Goal: Check status: Check status

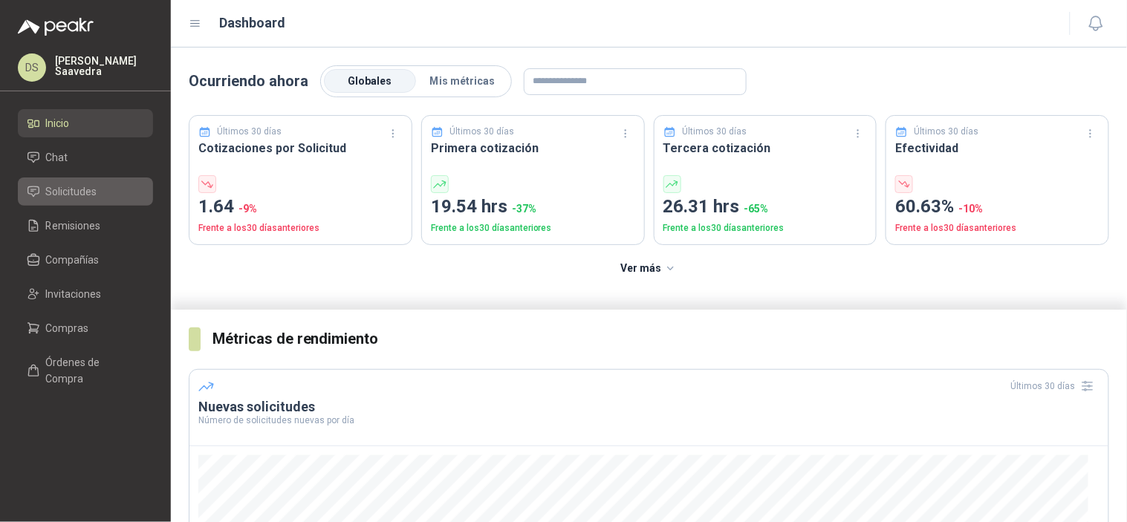
click at [95, 187] on span "Solicitudes" at bounding box center [71, 192] width 51 height 16
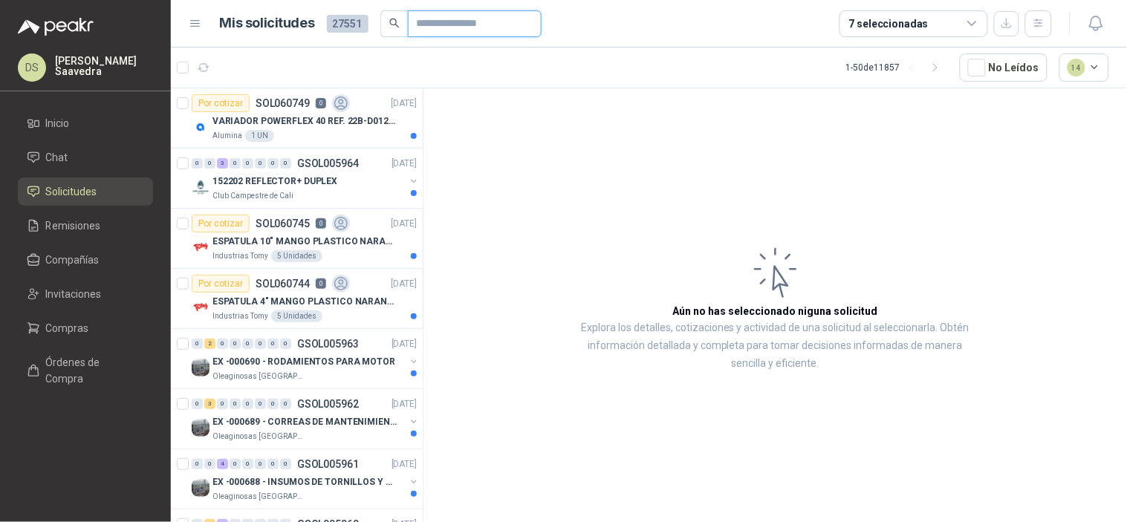
click at [431, 24] on input "text" at bounding box center [469, 23] width 104 height 25
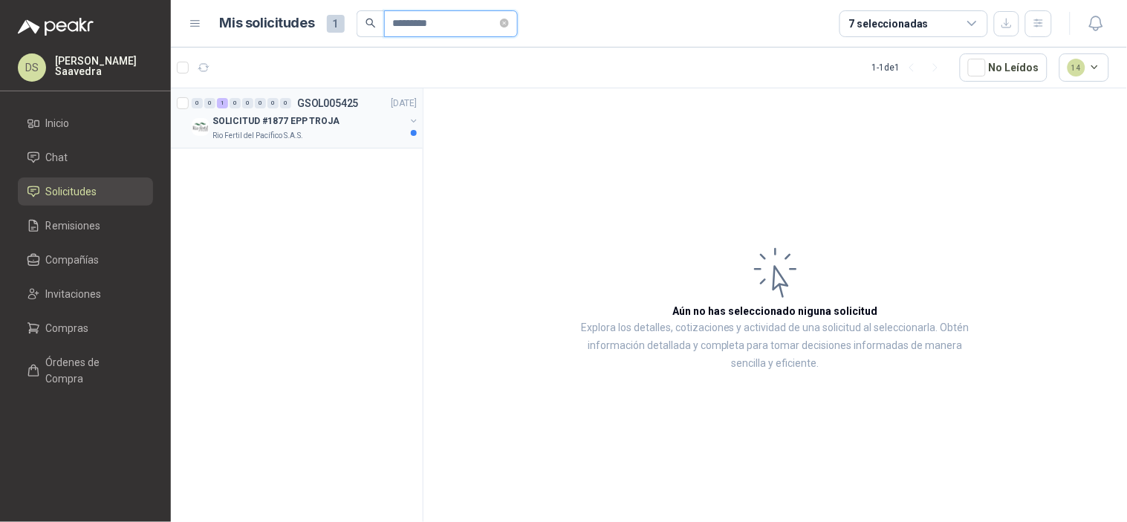
type input "*********"
click at [392, 106] on p "[DATE]" at bounding box center [404, 104] width 25 height 14
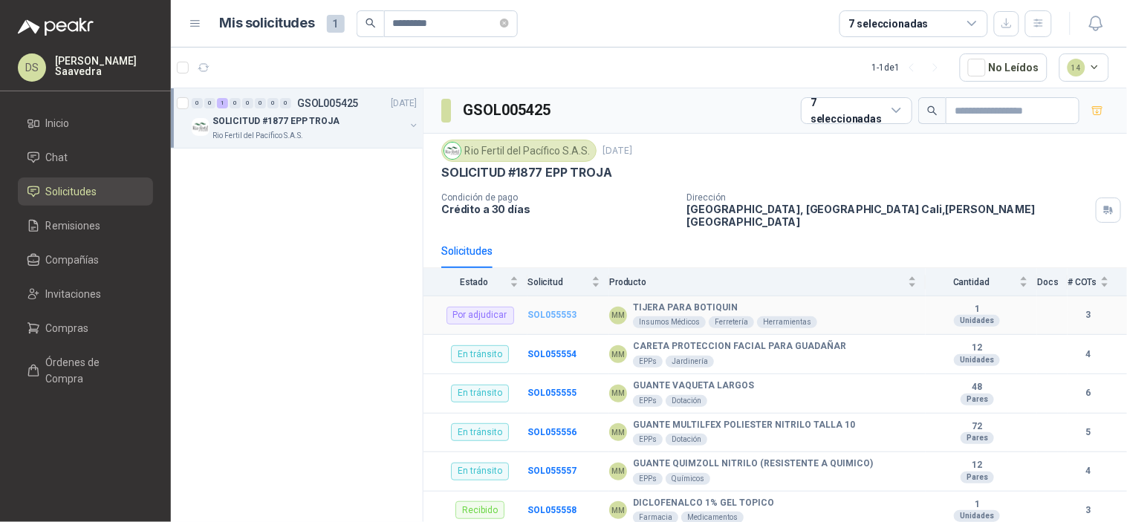
click at [555, 310] on b "SOL055553" at bounding box center [551, 315] width 49 height 10
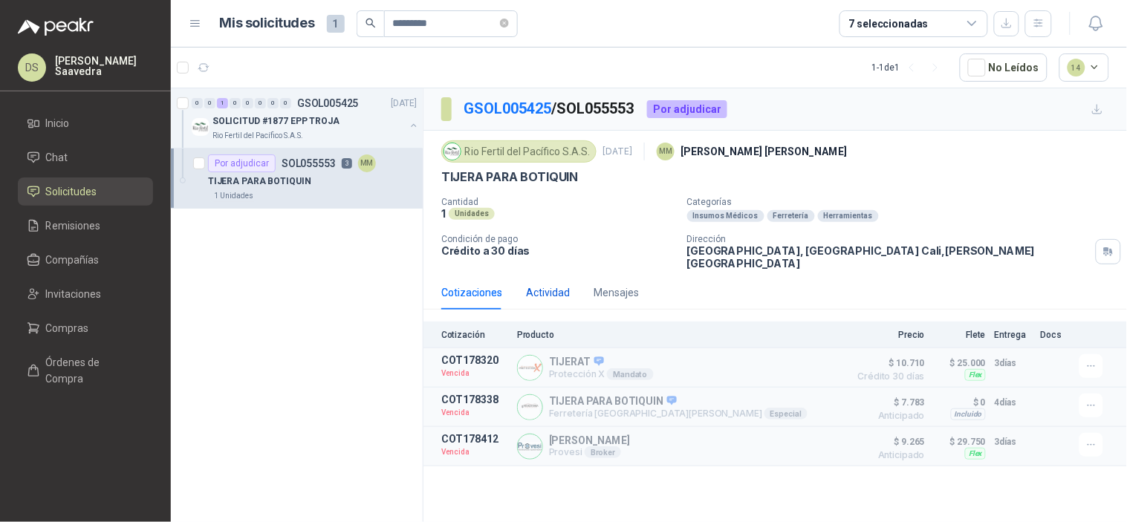
click at [543, 285] on div "Actividad" at bounding box center [548, 293] width 44 height 16
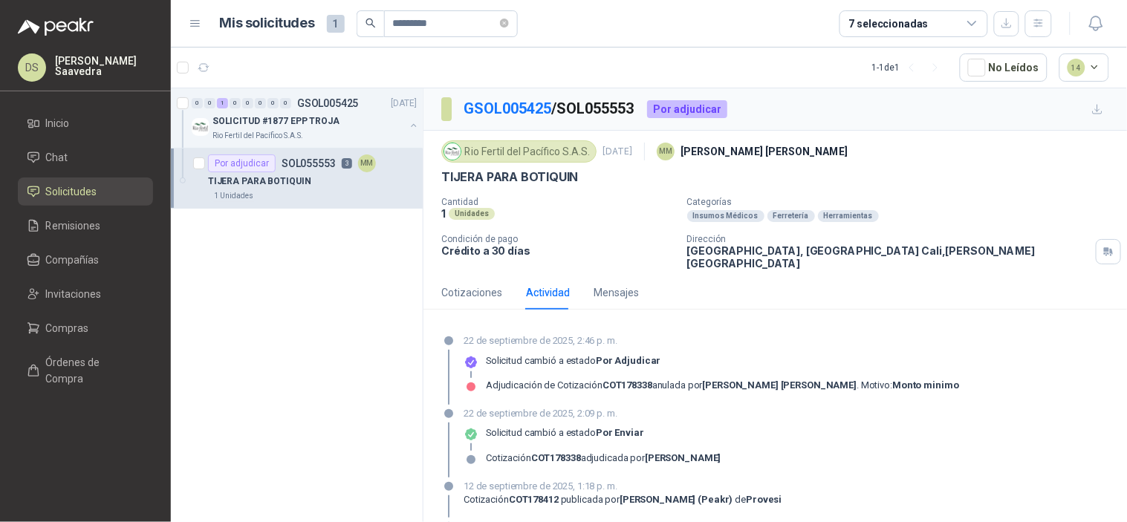
scroll to position [177, 0]
